Goal: Task Accomplishment & Management: Manage account settings

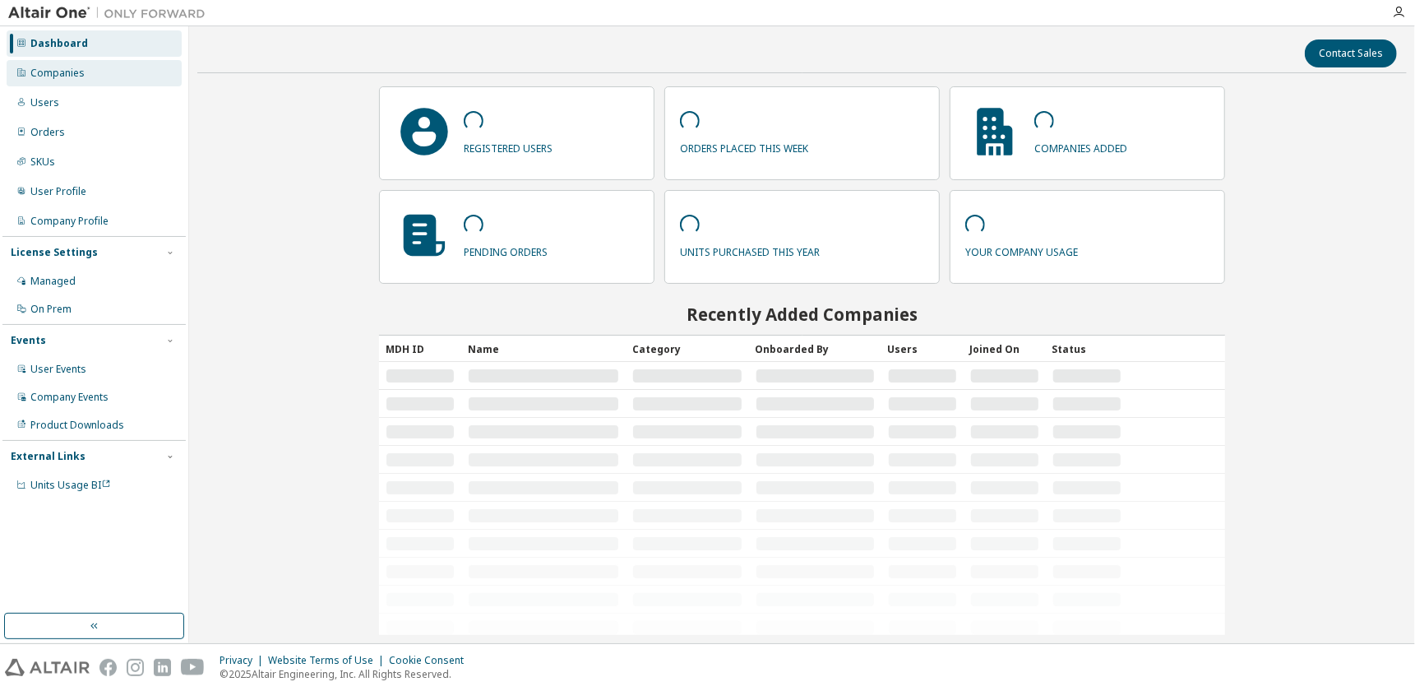
click at [95, 81] on div "Companies" at bounding box center [94, 73] width 175 height 26
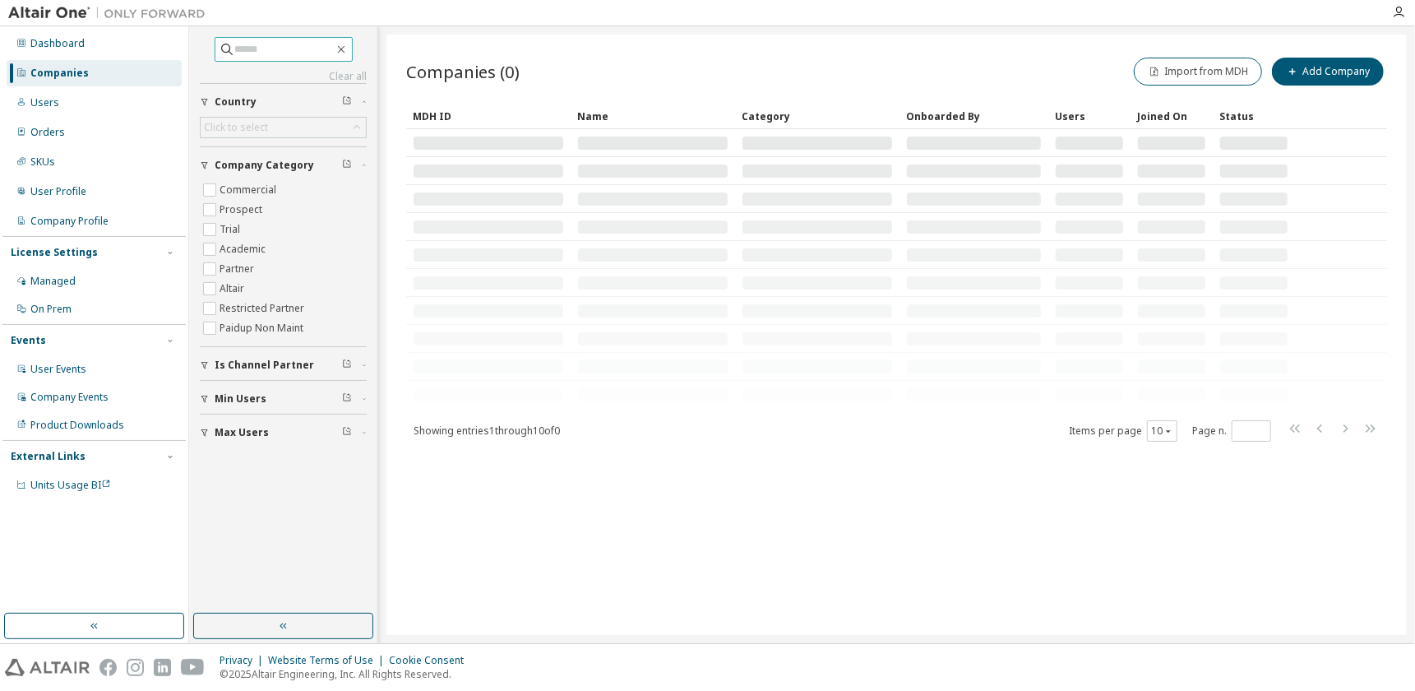
click at [248, 44] on input "text" at bounding box center [284, 49] width 99 height 16
paste input "**********"
type input "**********"
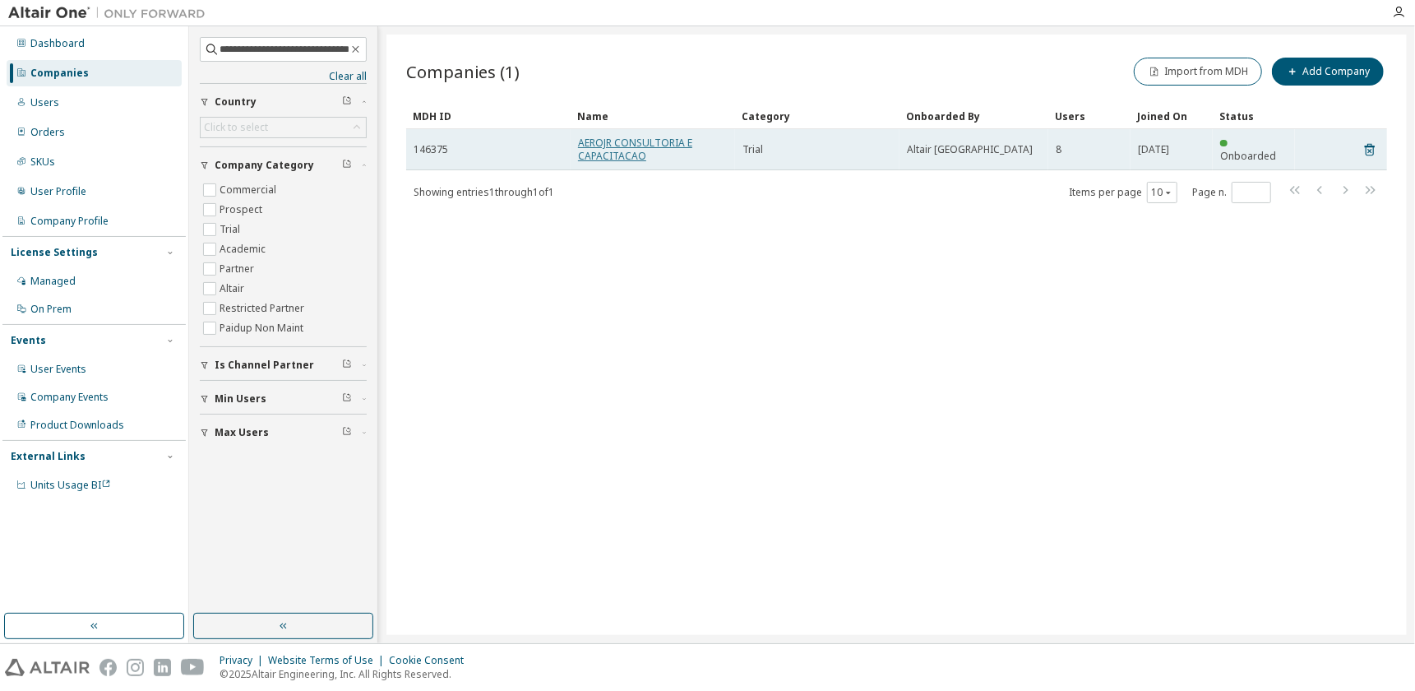
click at [621, 136] on link "AEROJR CONSULTORIA E CAPACITACAO" at bounding box center [635, 149] width 114 height 27
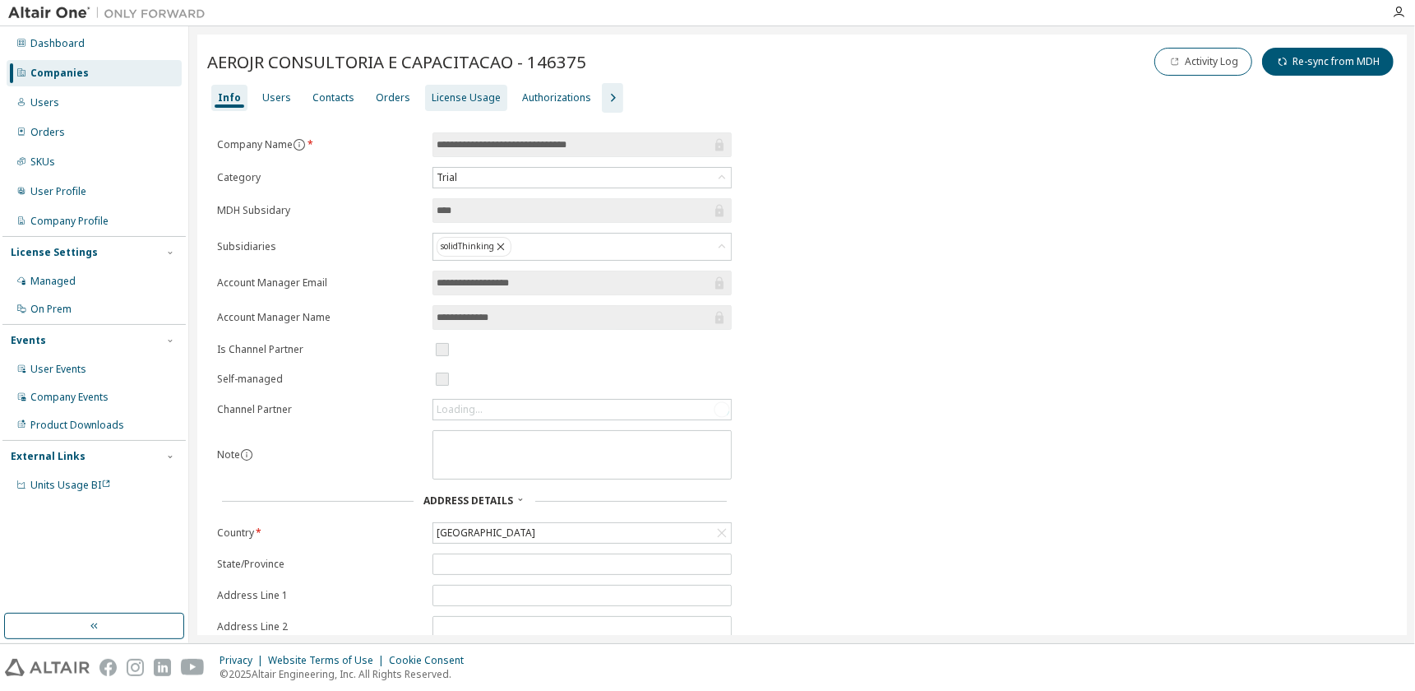
click at [438, 99] on div "License Usage" at bounding box center [466, 97] width 69 height 13
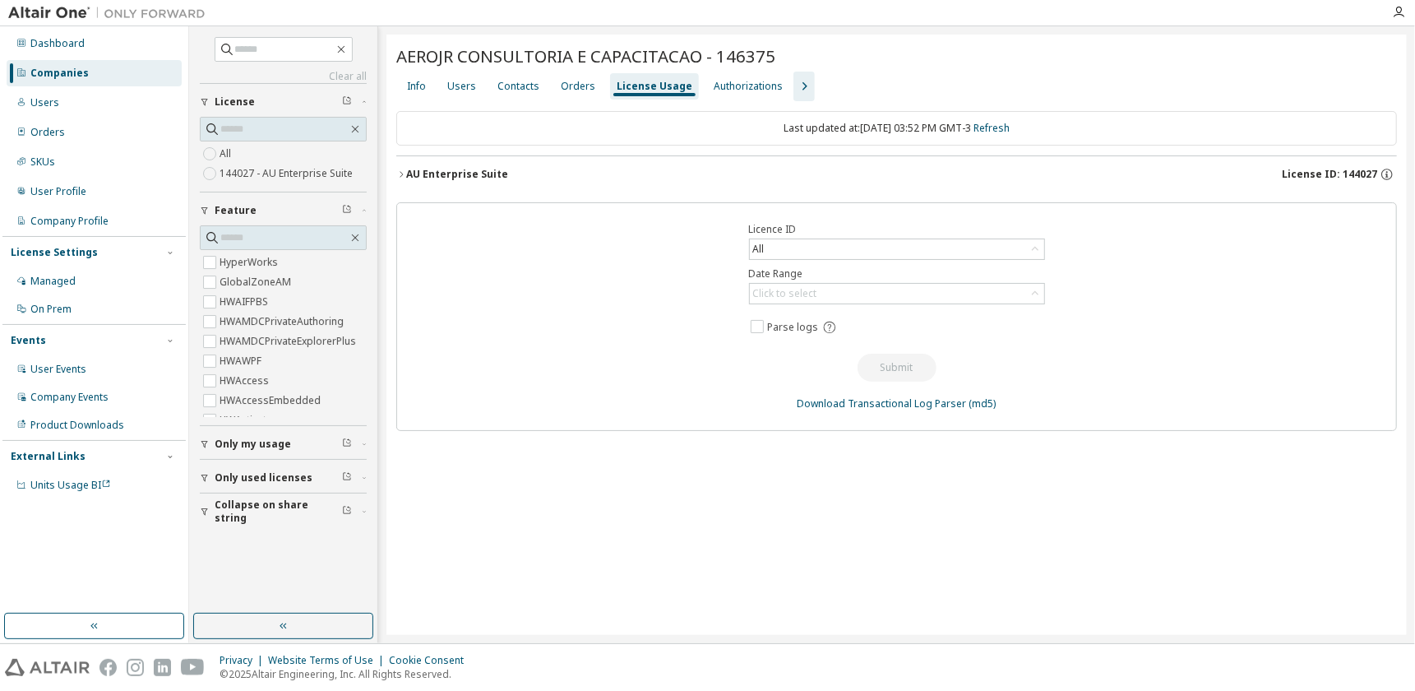
click at [398, 175] on icon "button" at bounding box center [401, 174] width 10 height 10
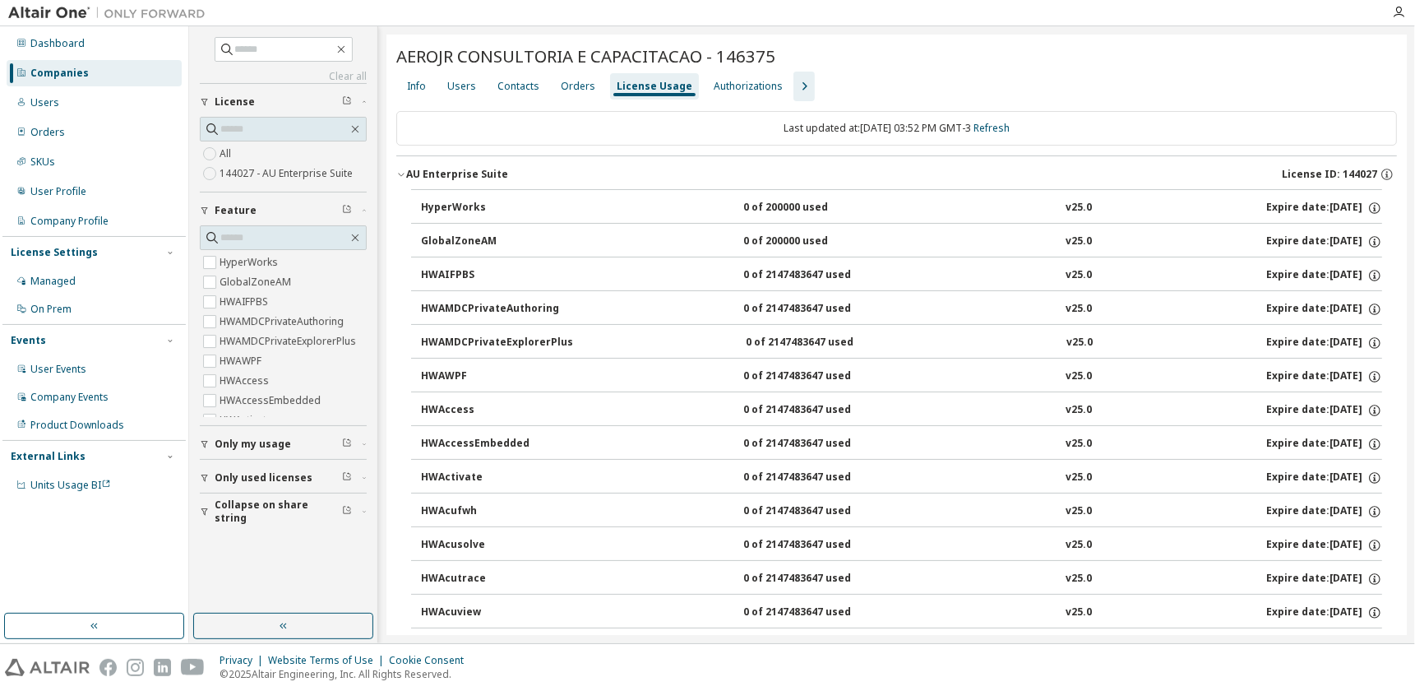
click at [794, 86] on icon "button" at bounding box center [804, 86] width 20 height 20
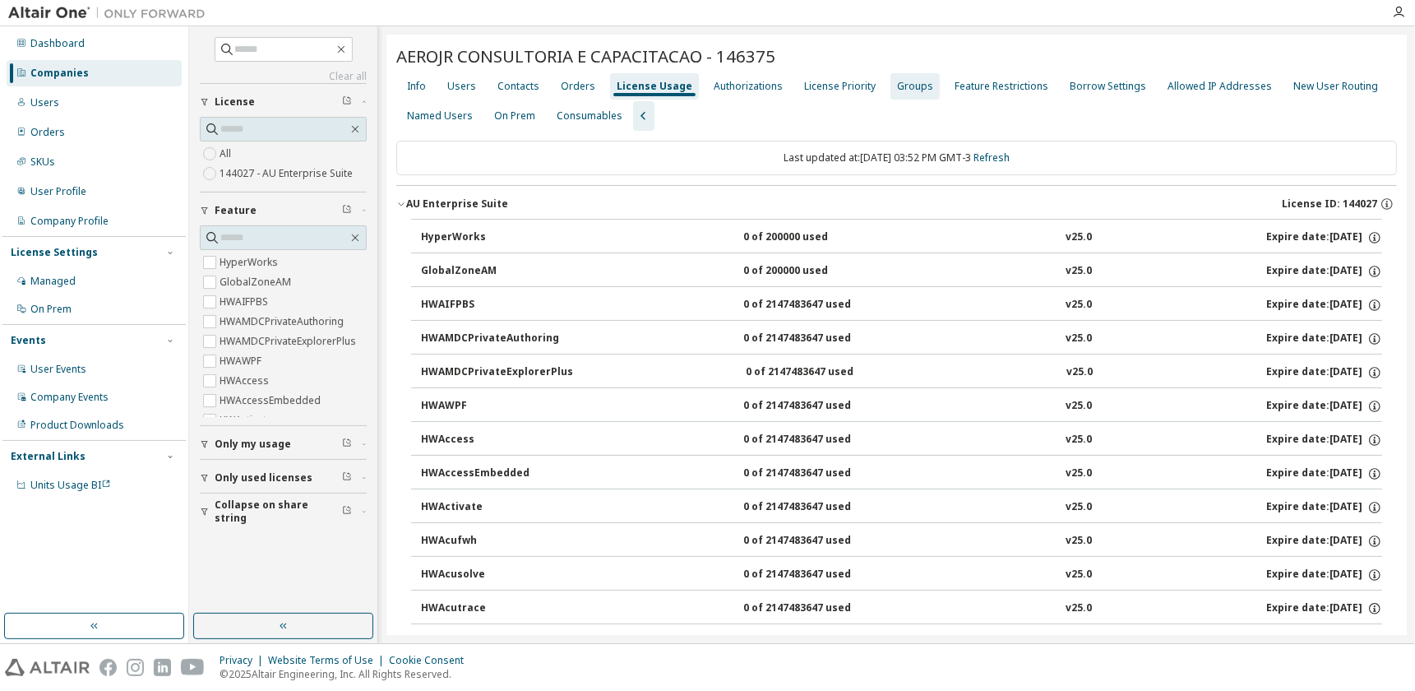
click at [909, 75] on div "Groups" at bounding box center [915, 86] width 49 height 26
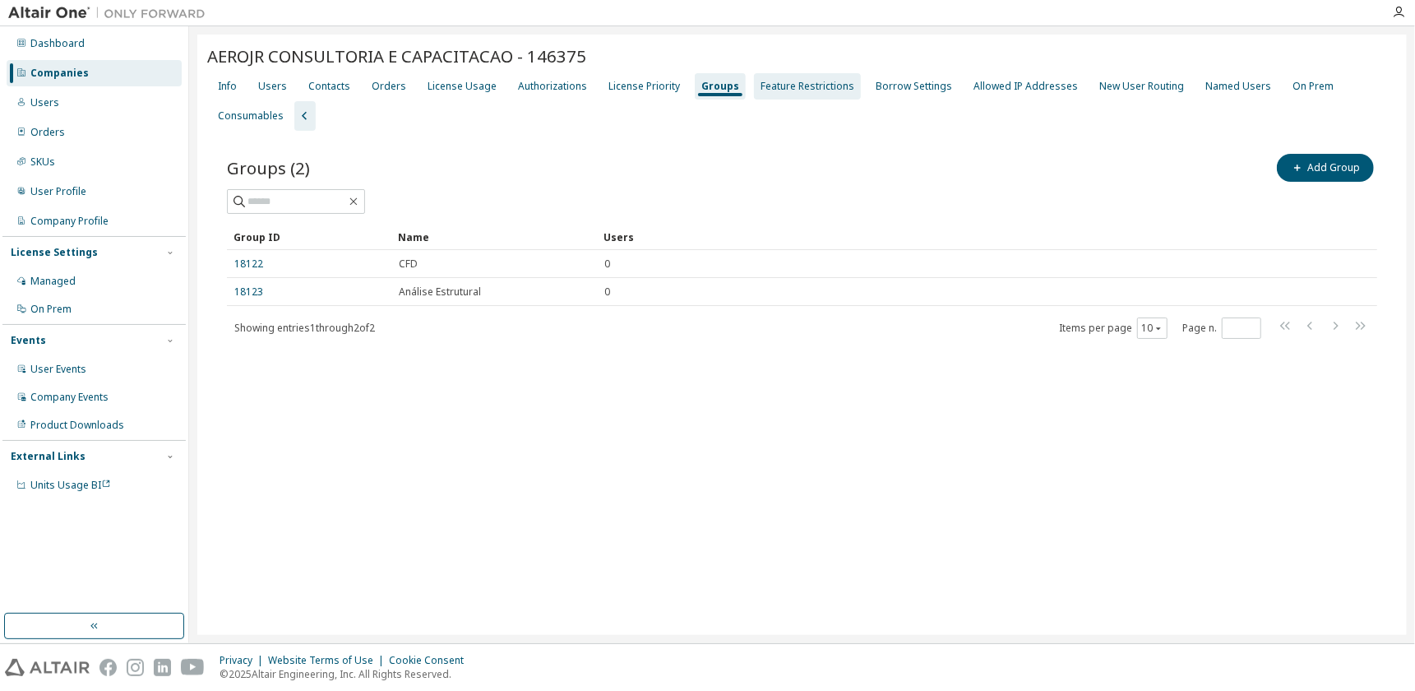
click at [788, 77] on div "Feature Restrictions" at bounding box center [807, 86] width 107 height 26
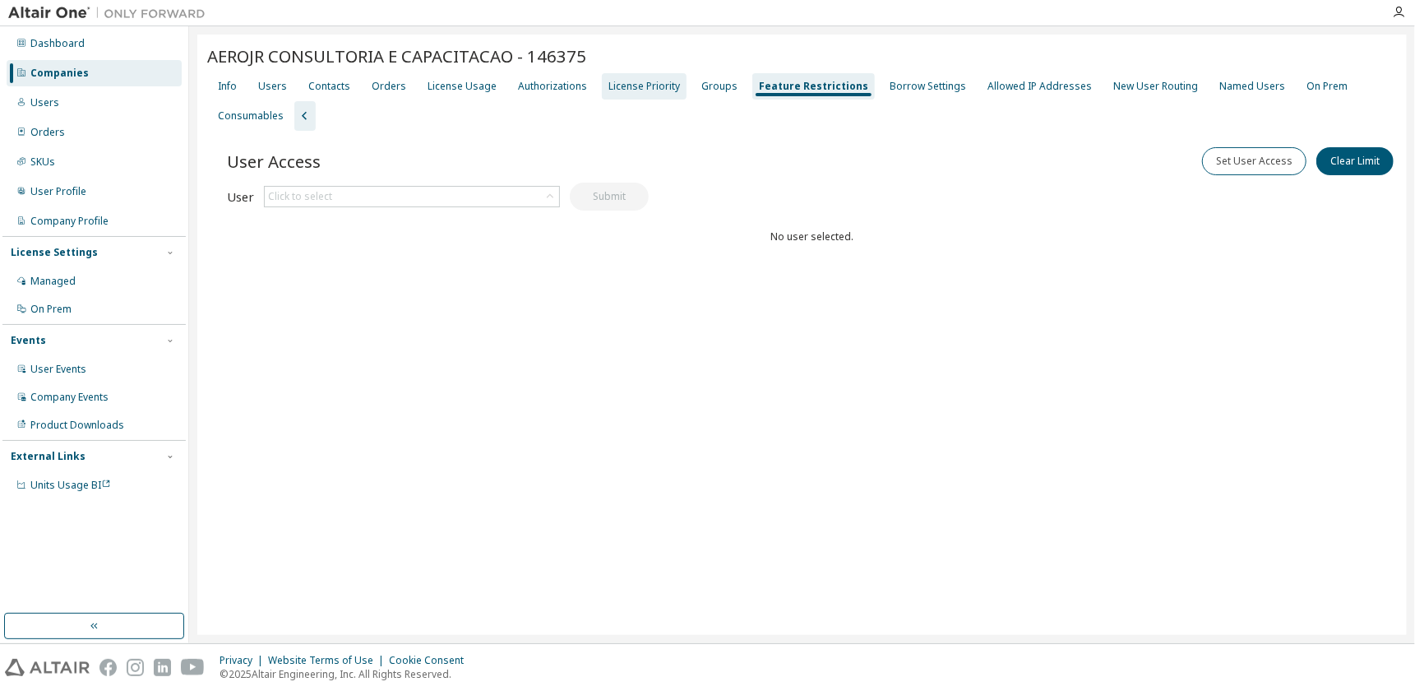
click at [621, 86] on div "License Priority" at bounding box center [645, 86] width 72 height 13
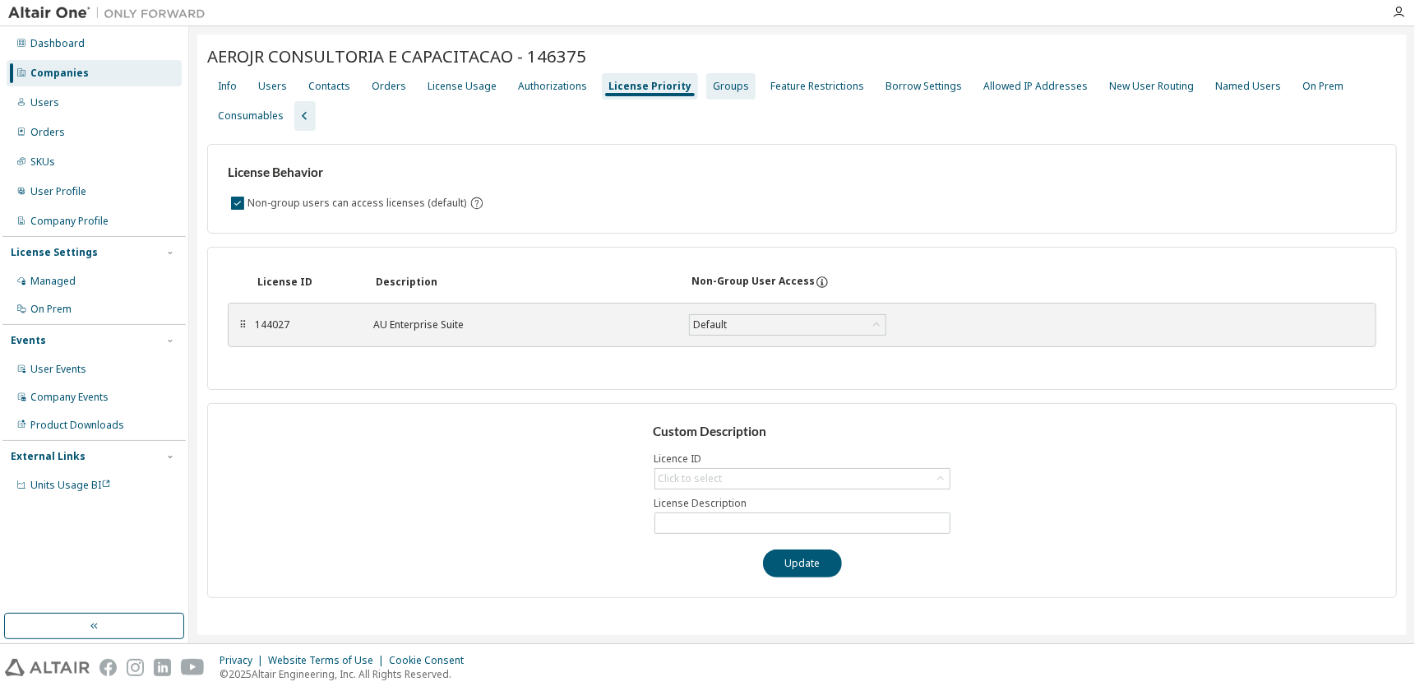
click at [713, 85] on div "Groups" at bounding box center [731, 86] width 36 height 13
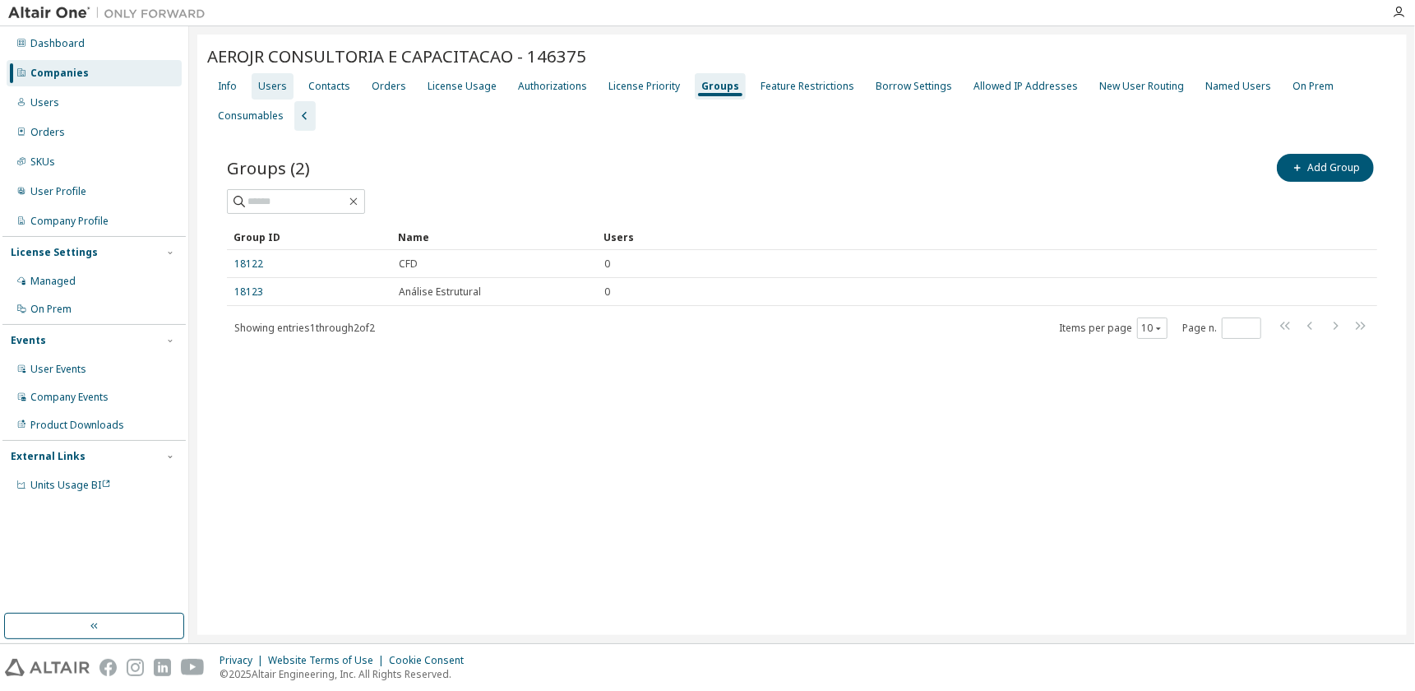
click at [266, 88] on div "Users" at bounding box center [272, 86] width 29 height 13
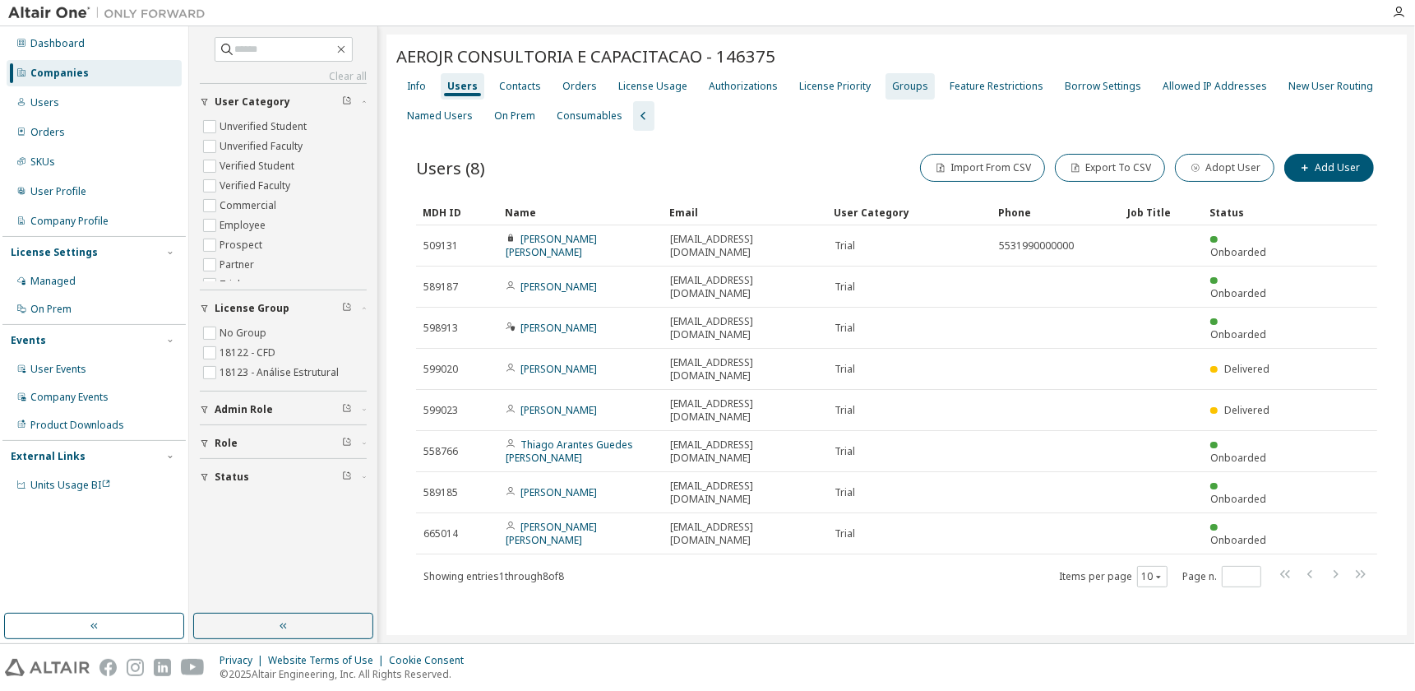
click at [899, 87] on div "Groups" at bounding box center [910, 86] width 36 height 13
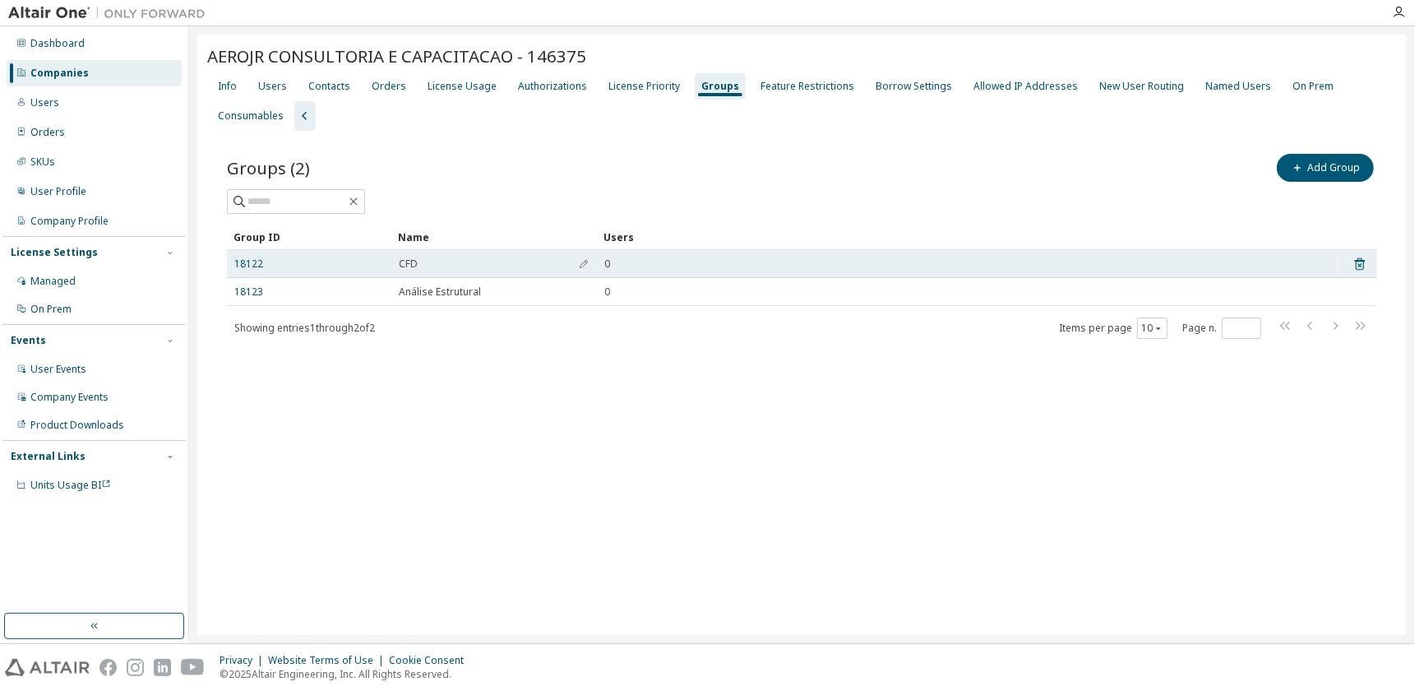
drag, startPoint x: 411, startPoint y: 254, endPoint x: 407, endPoint y: 261, distance: 8.5
click at [408, 261] on span "CFD" at bounding box center [408, 263] width 19 height 13
click at [243, 257] on link "18122" at bounding box center [248, 263] width 29 height 13
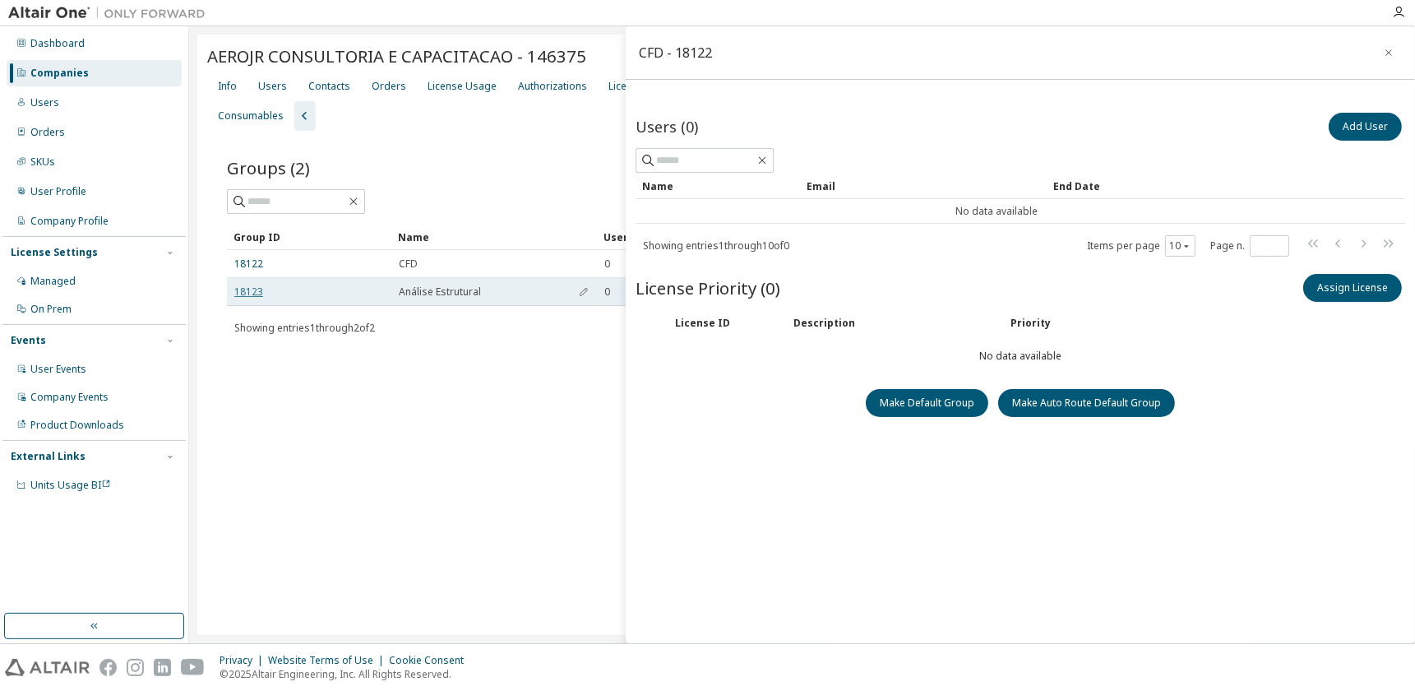
click at [261, 293] on div "18123" at bounding box center [309, 291] width 150 height 13
click at [255, 293] on link "18123" at bounding box center [248, 291] width 29 height 13
click at [539, 417] on div "AEROJR CONSULTORIA E CAPACITACAO - 146375 Clear Load Save Save As Field Operato…" at bounding box center [802, 335] width 1210 height 600
